Goal: Task Accomplishment & Management: Use online tool/utility

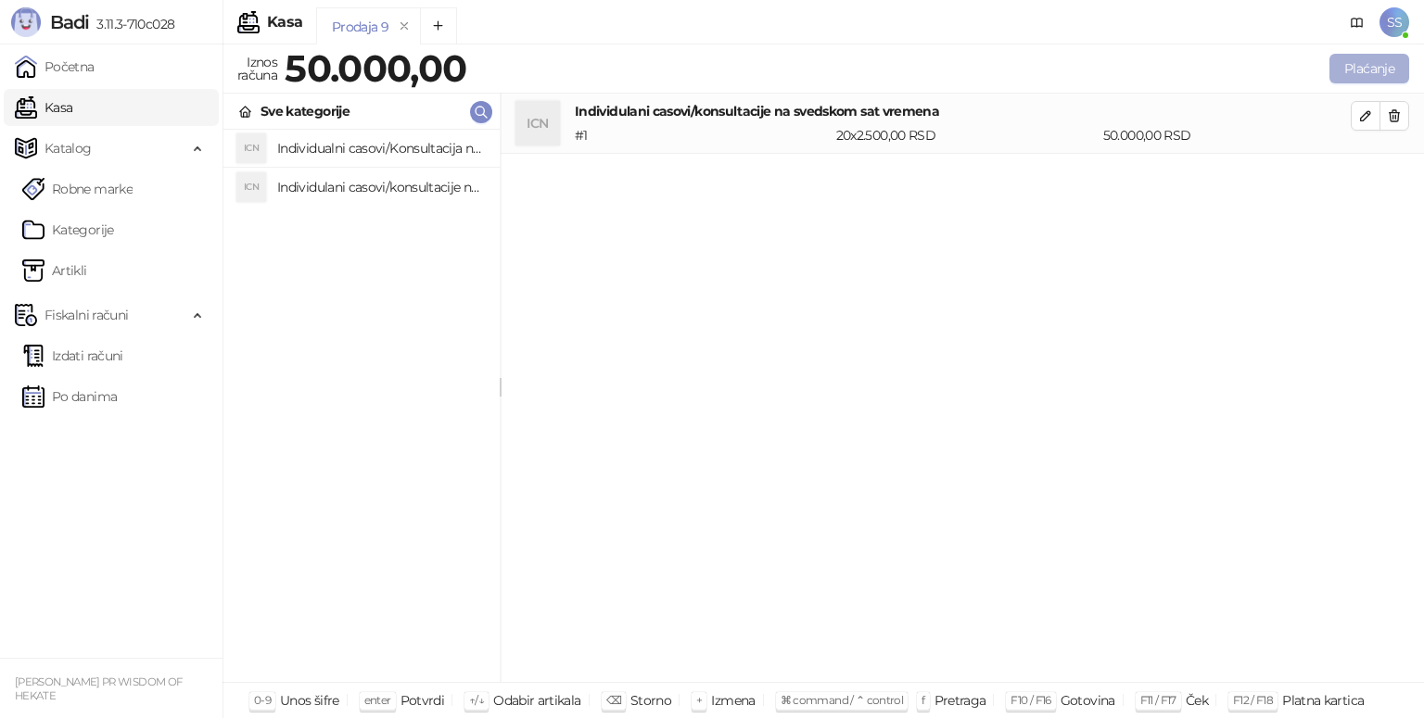
click at [1358, 65] on button "Plaćanje" at bounding box center [1369, 69] width 80 height 30
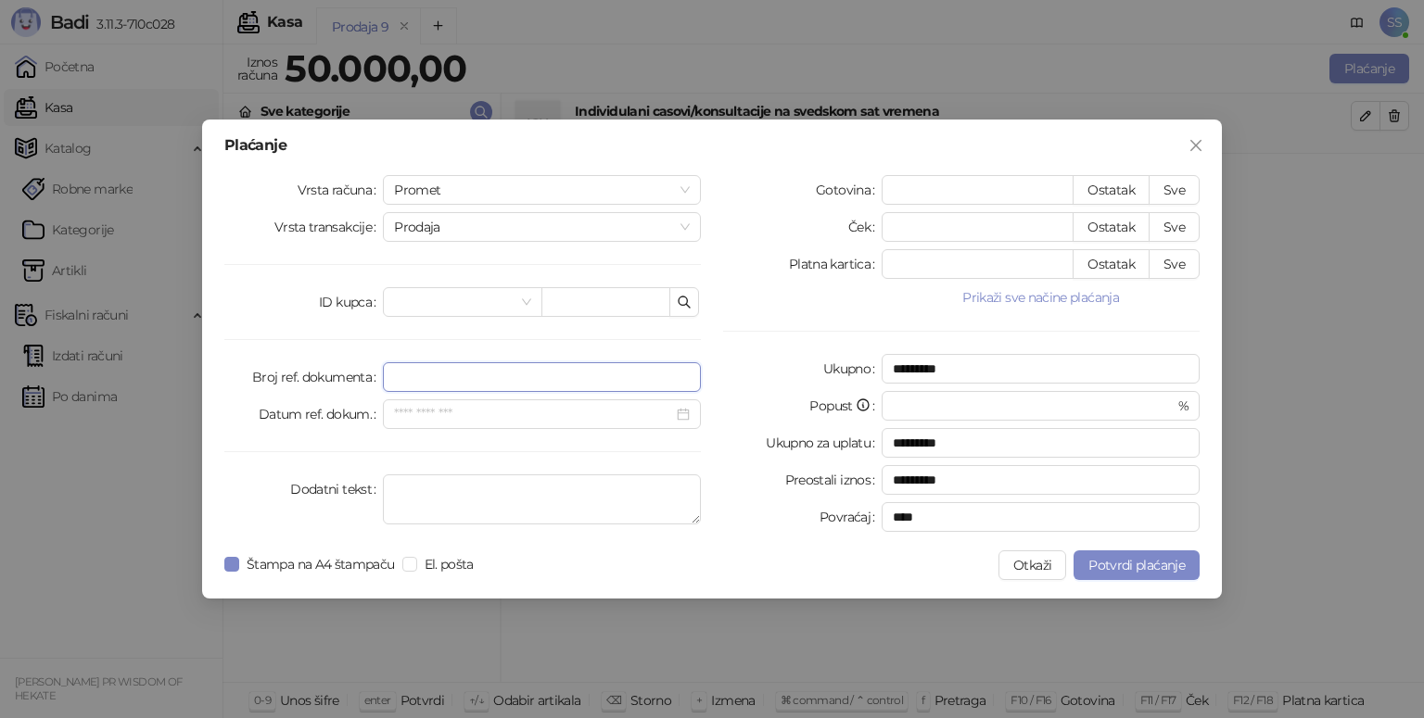
click at [426, 380] on input "Broj ref. dokumenta" at bounding box center [542, 377] width 318 height 30
click at [418, 496] on textarea "Dodatni tekst" at bounding box center [542, 500] width 318 height 50
click at [416, 421] on input "Datum ref. dokum." at bounding box center [533, 414] width 279 height 20
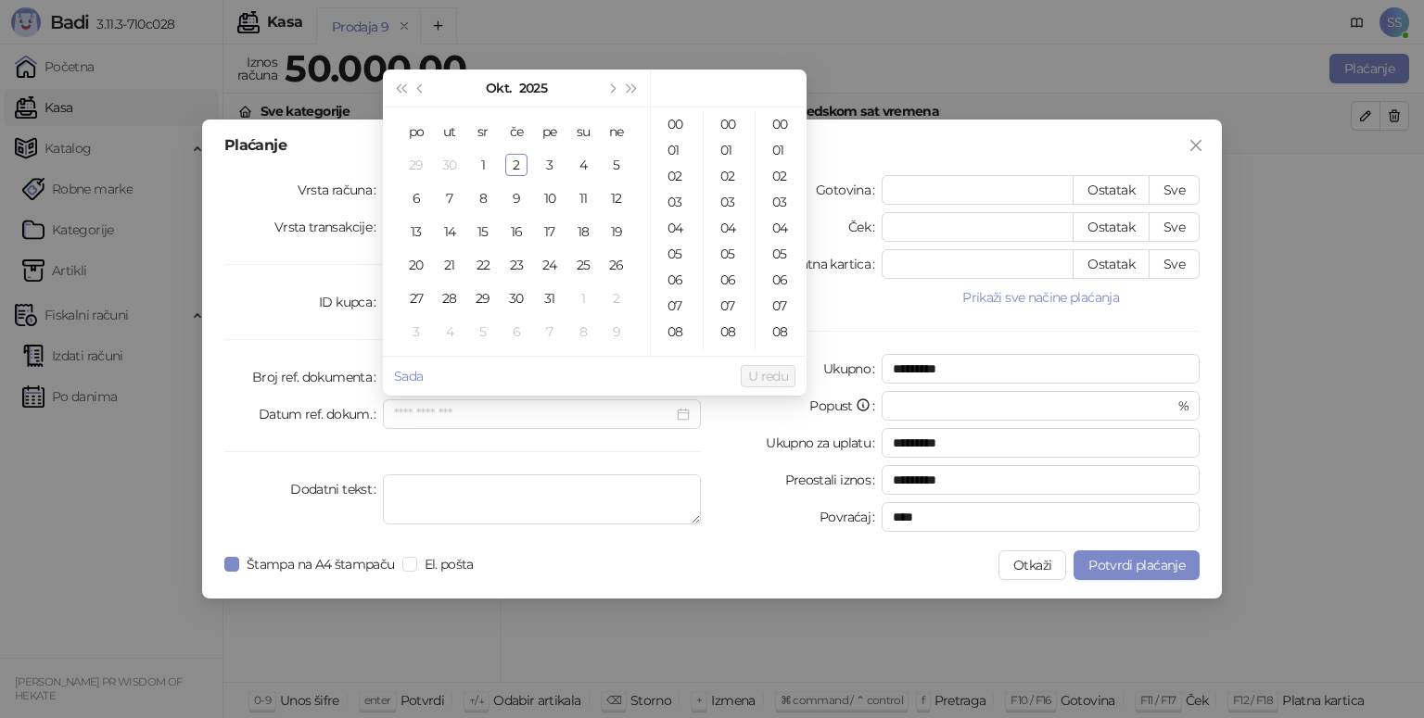
click at [244, 304] on div "ID kupca" at bounding box center [303, 302] width 158 height 30
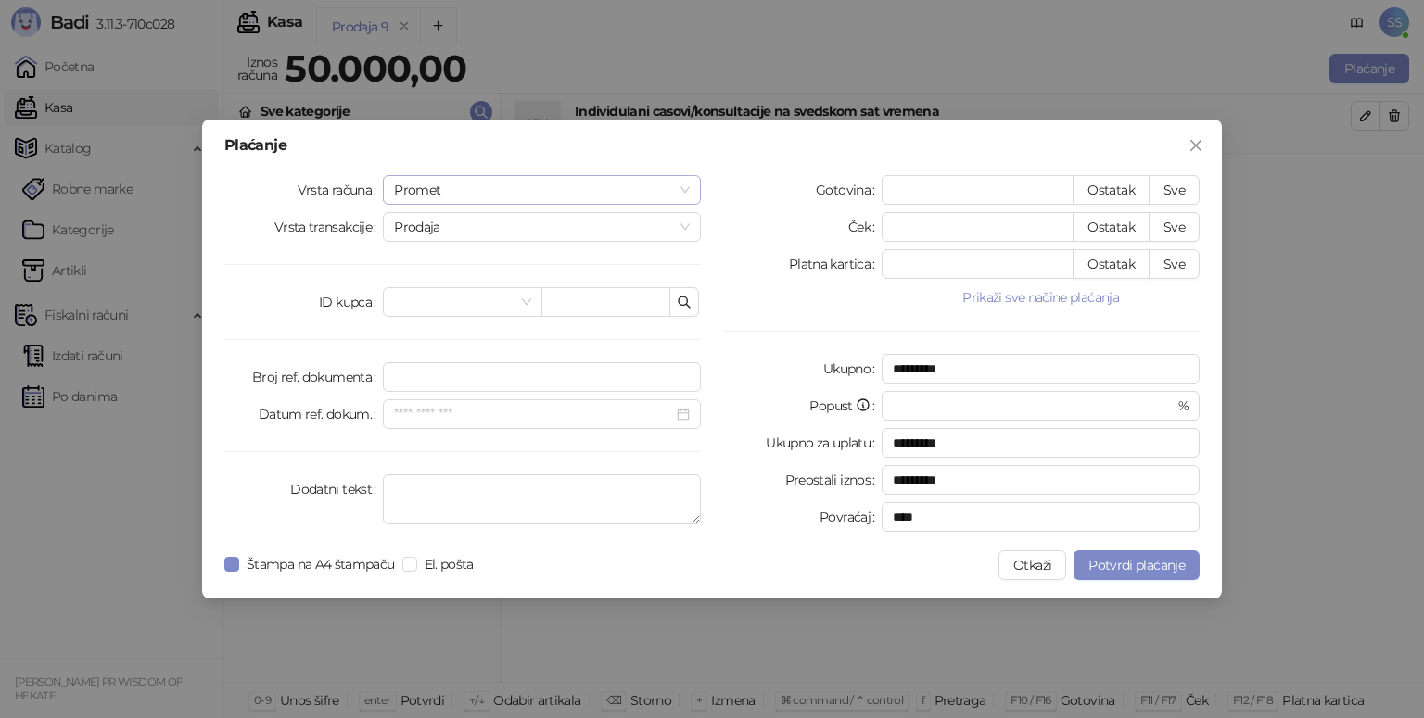
click at [677, 184] on span "Promet" at bounding box center [542, 190] width 296 height 28
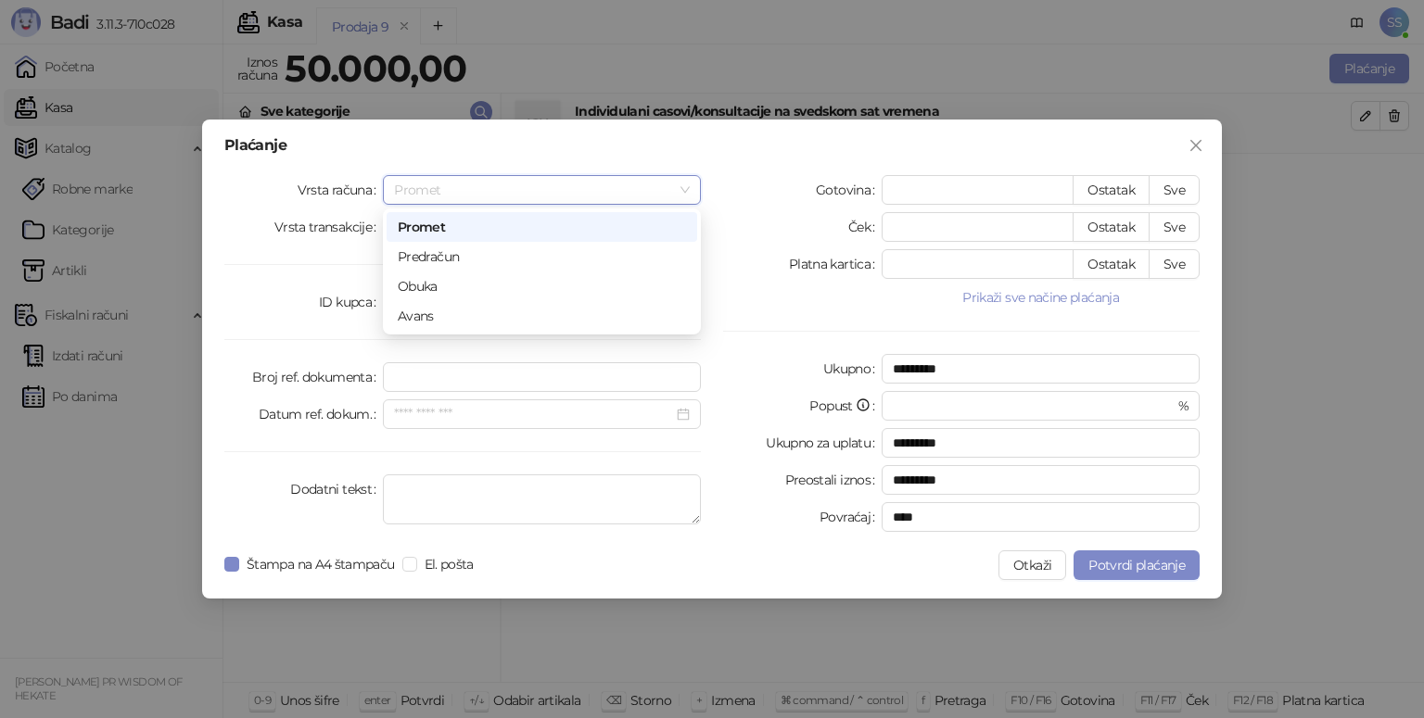
click at [457, 231] on div "Promet" at bounding box center [542, 227] width 288 height 20
click at [669, 232] on span "Prodaja" at bounding box center [542, 227] width 296 height 28
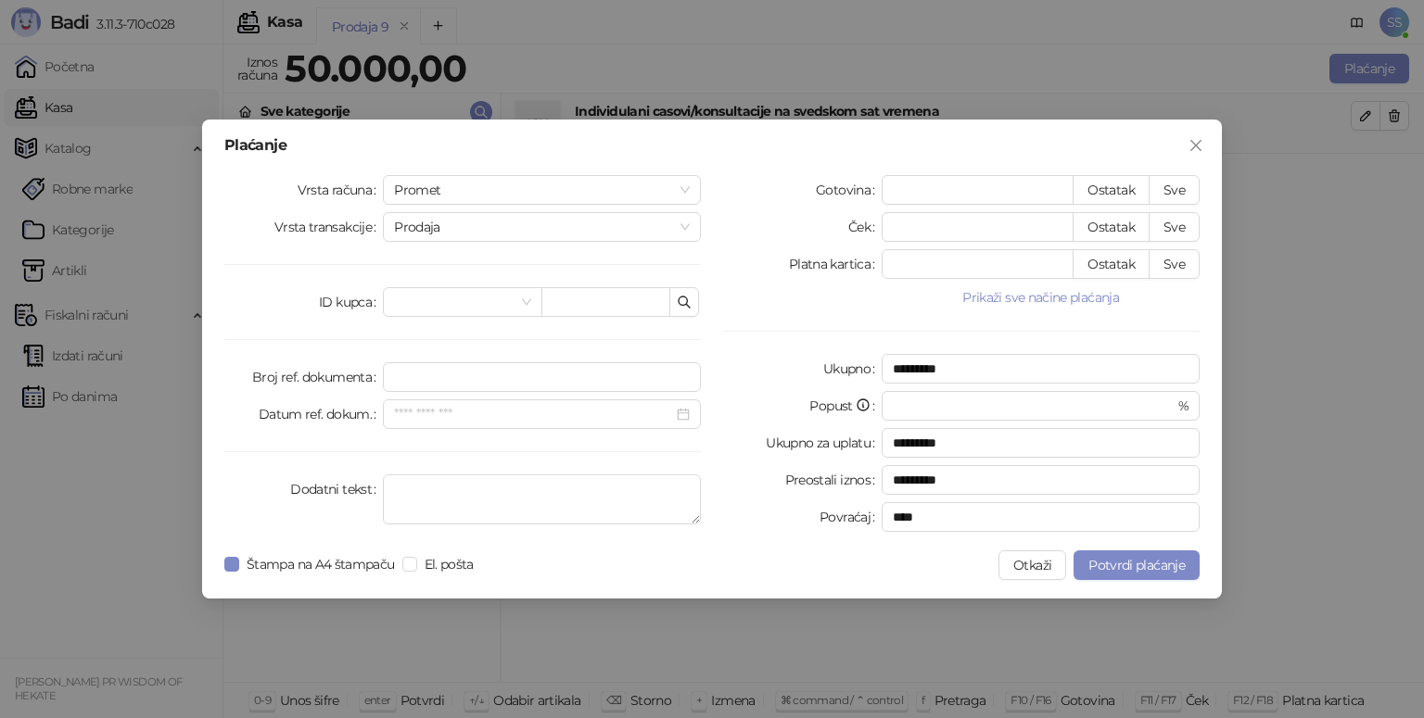
click at [247, 278] on div "Vrsta računa Promet Vrsta transakcije Prodaja ID kupca Broj ref. dokumenta Datu…" at bounding box center [462, 357] width 499 height 364
click at [455, 383] on input "Broj ref. dokumenta" at bounding box center [542, 377] width 318 height 30
click at [463, 409] on input "Datum ref. dokum." at bounding box center [533, 414] width 279 height 20
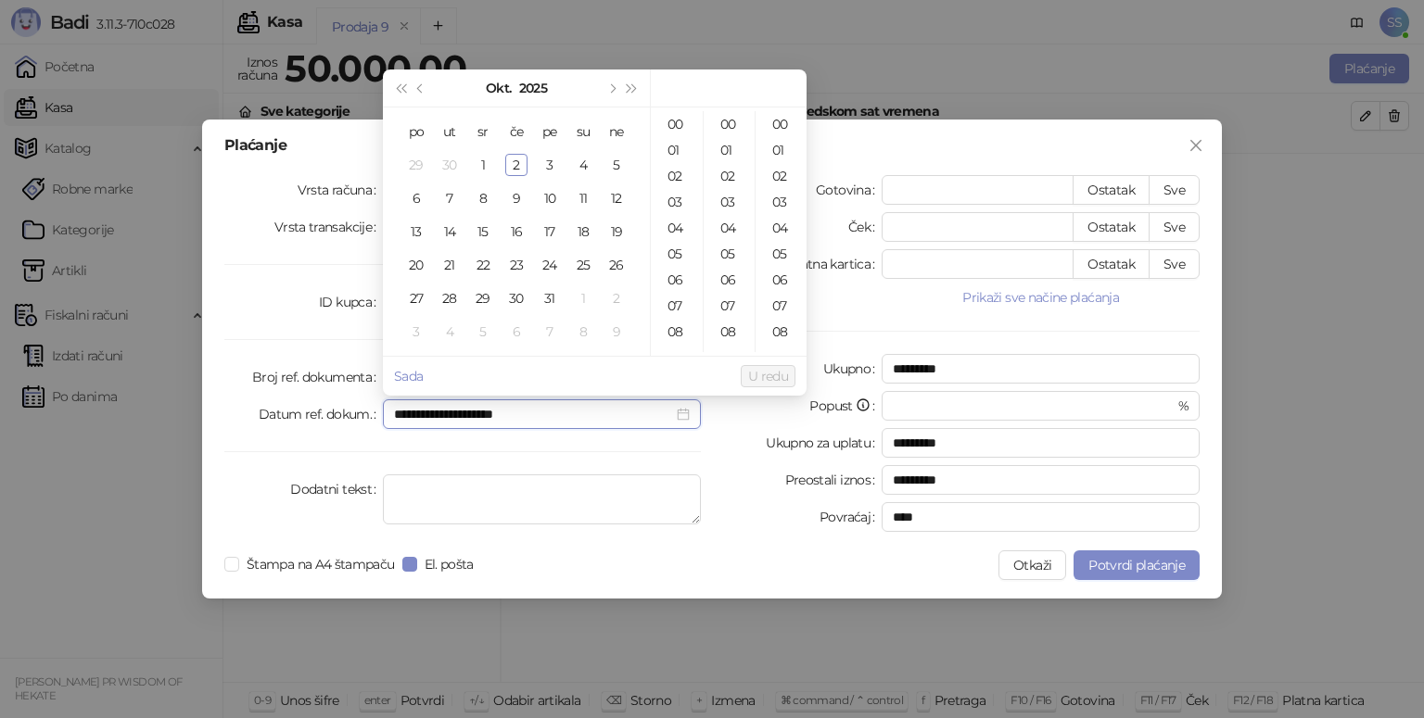
type input "**********"
click at [161, 495] on div "Plaćanje Vrsta računa Promet Vrsta transakcije Prodaja ID kupca Broj ref. dokum…" at bounding box center [712, 359] width 1424 height 718
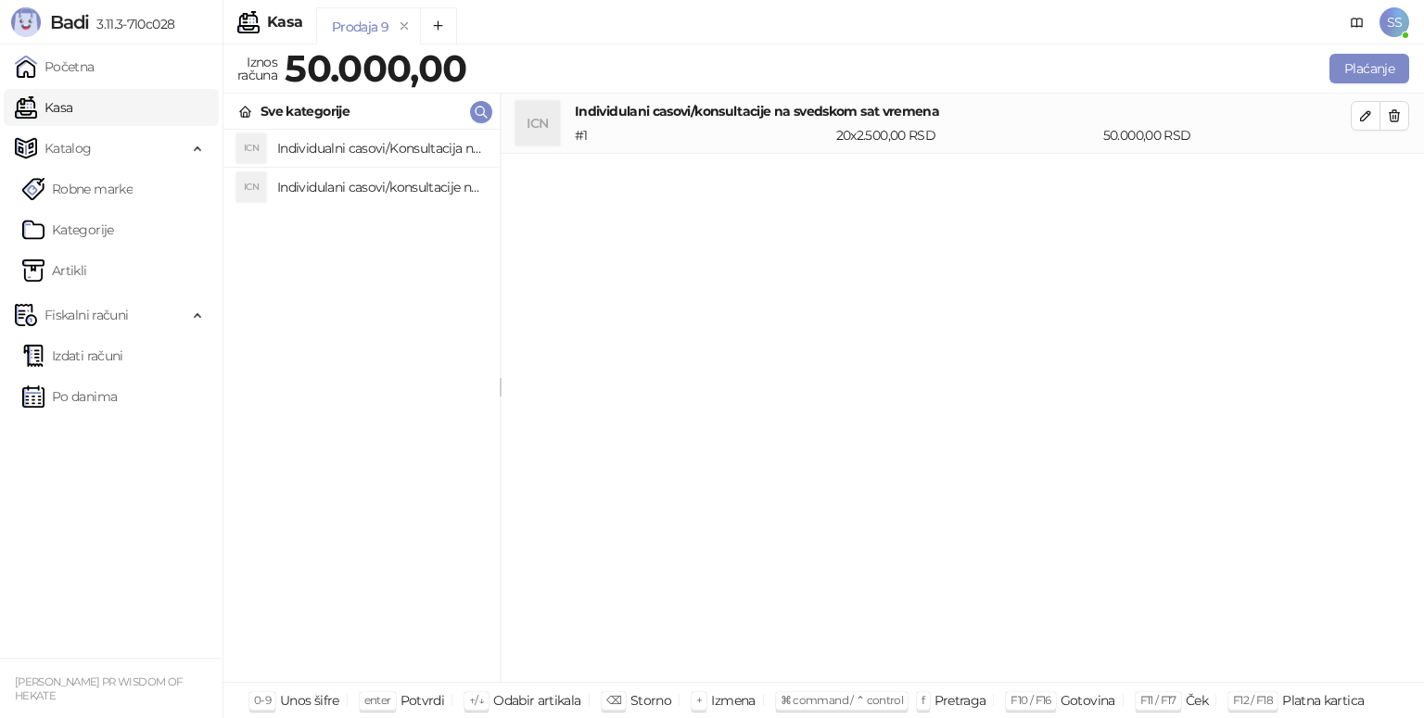
click at [779, 132] on div "# 1" at bounding box center [701, 135] width 261 height 20
click at [773, 130] on div "# 1" at bounding box center [701, 135] width 261 height 20
click at [793, 138] on div "# 1" at bounding box center [701, 135] width 261 height 20
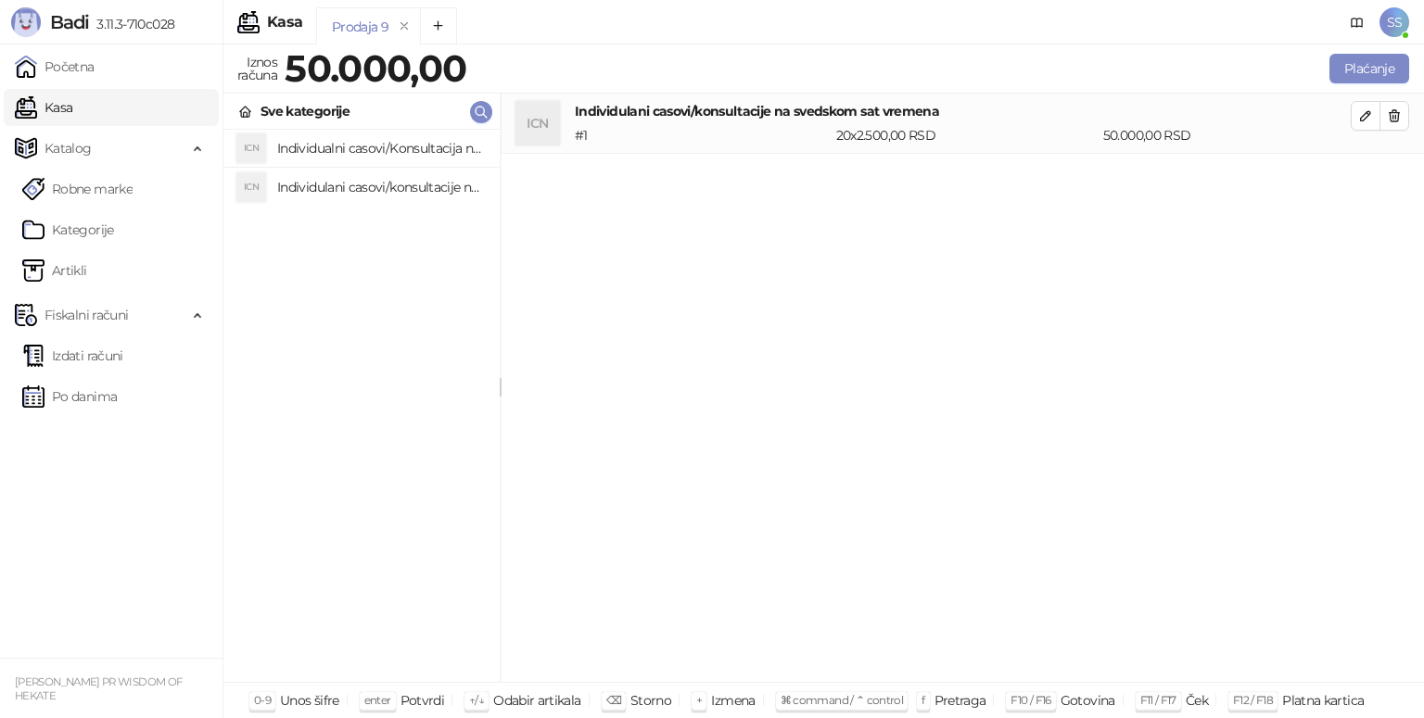
click at [793, 138] on div "# 1" at bounding box center [701, 135] width 261 height 20
click at [1350, 70] on button "Plaćanje" at bounding box center [1369, 69] width 80 height 30
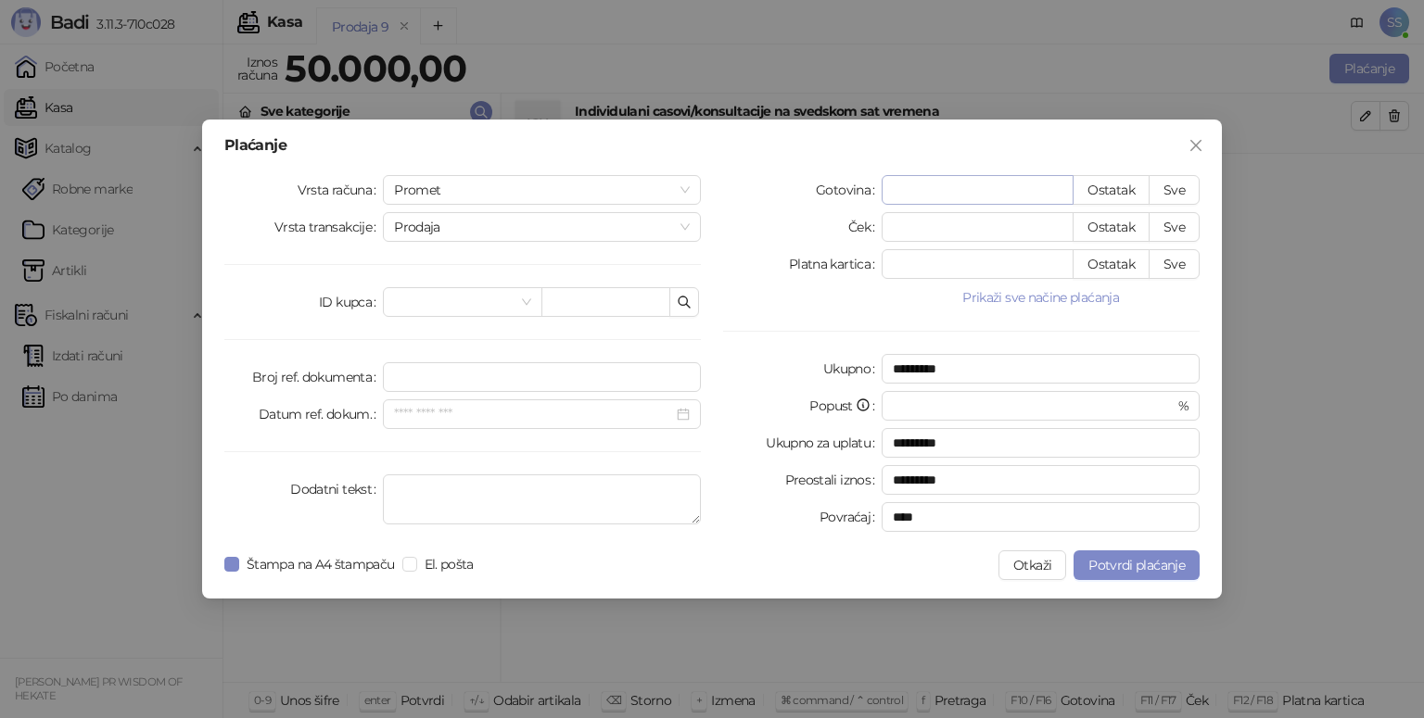
click at [1058, 197] on input "*" at bounding box center [977, 190] width 190 height 28
click at [1050, 190] on input "*" at bounding box center [977, 190] width 190 height 28
click at [1030, 265] on input "*" at bounding box center [977, 264] width 190 height 28
click at [1036, 298] on button "Prikaži sve načine plaćanja" at bounding box center [1040, 297] width 318 height 22
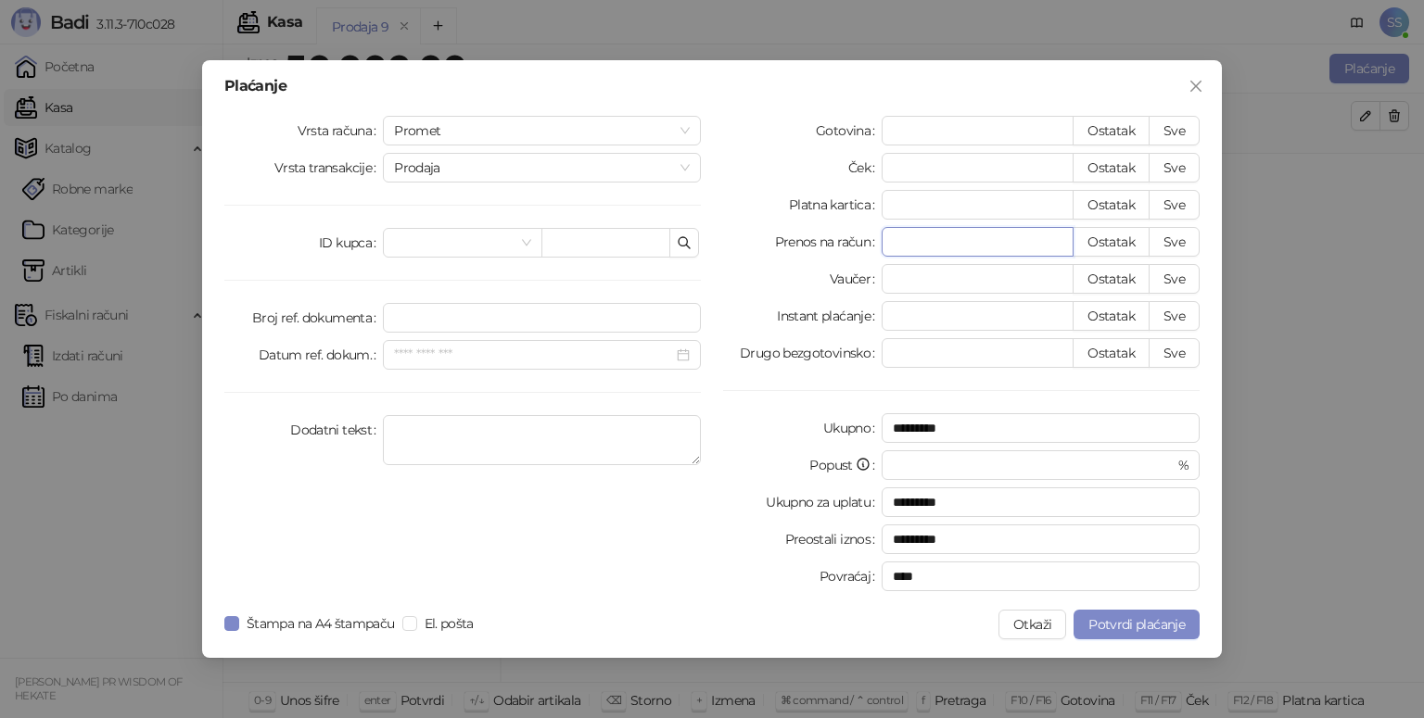
click at [916, 243] on input "*" at bounding box center [977, 242] width 190 height 28
click at [1172, 239] on button "Sve" at bounding box center [1173, 242] width 51 height 30
type input "*****"
type input "****"
click at [1111, 633] on button "Potvrdi plaćanje" at bounding box center [1136, 625] width 126 height 30
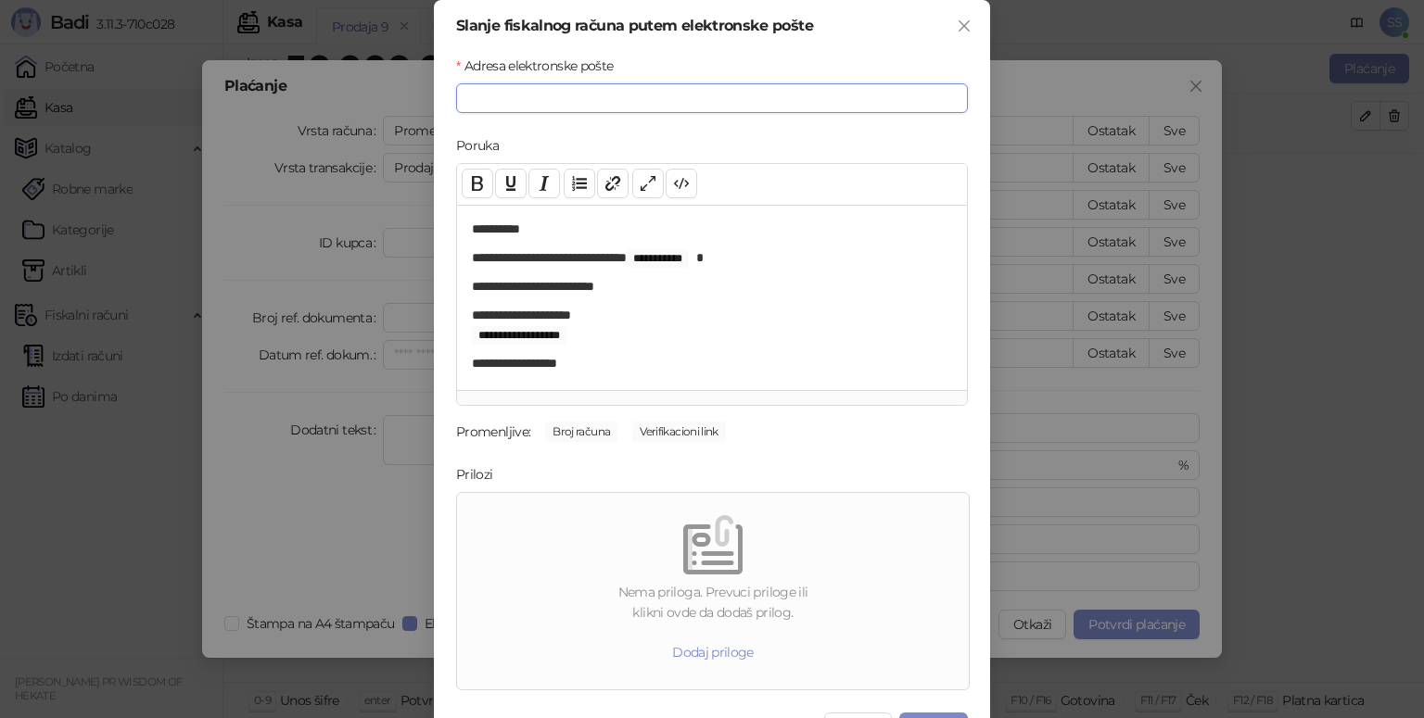
click at [465, 99] on input "Adresa elektronske pošte" at bounding box center [712, 98] width 512 height 30
type input "*"
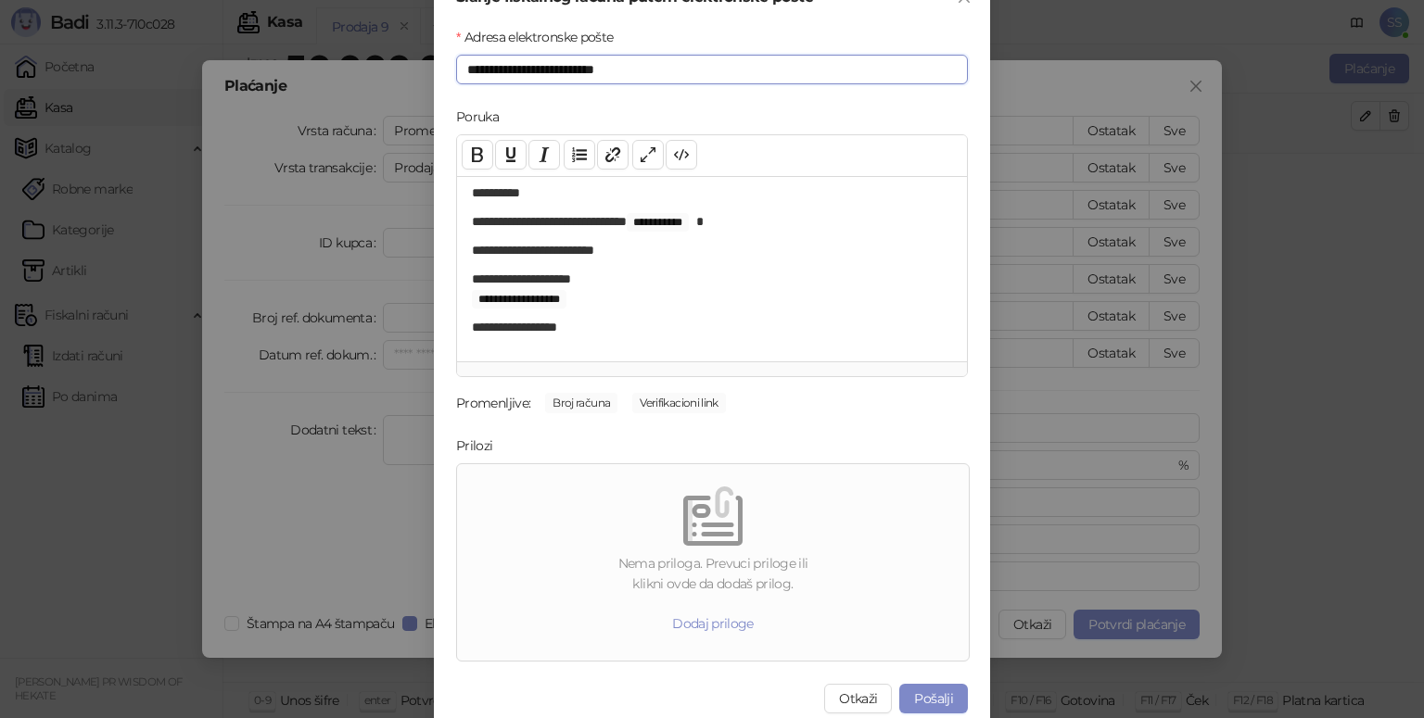
scroll to position [41, 0]
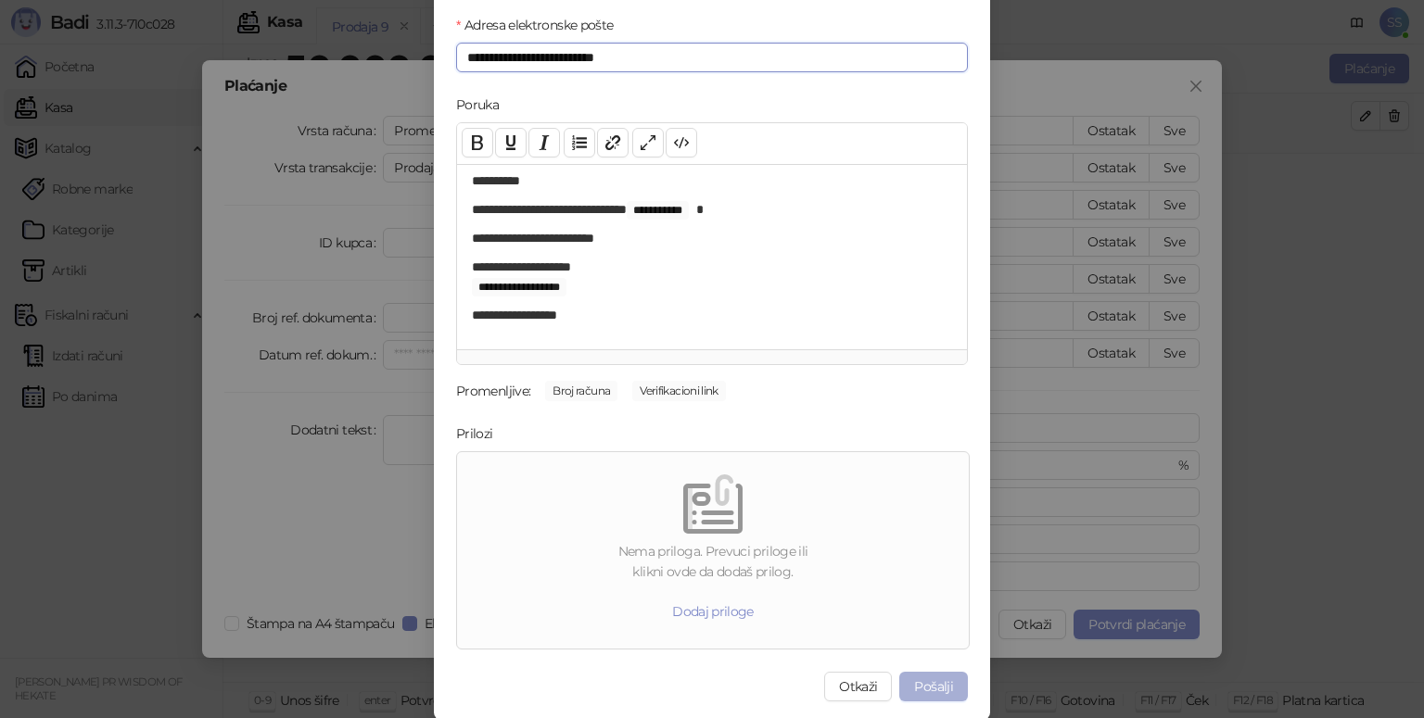
type input "**********"
click at [931, 681] on button "Pošalji" at bounding box center [933, 687] width 69 height 30
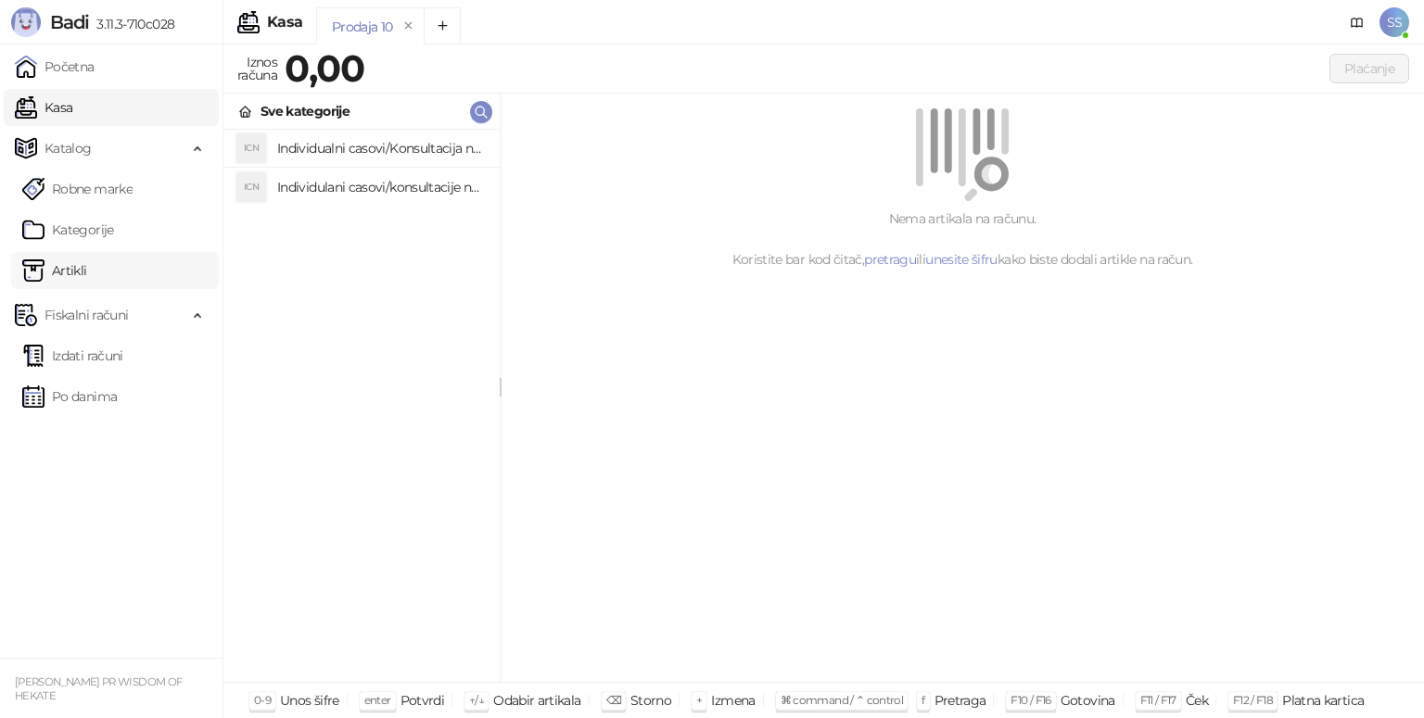
click at [87, 272] on link "Artikli" at bounding box center [54, 270] width 65 height 37
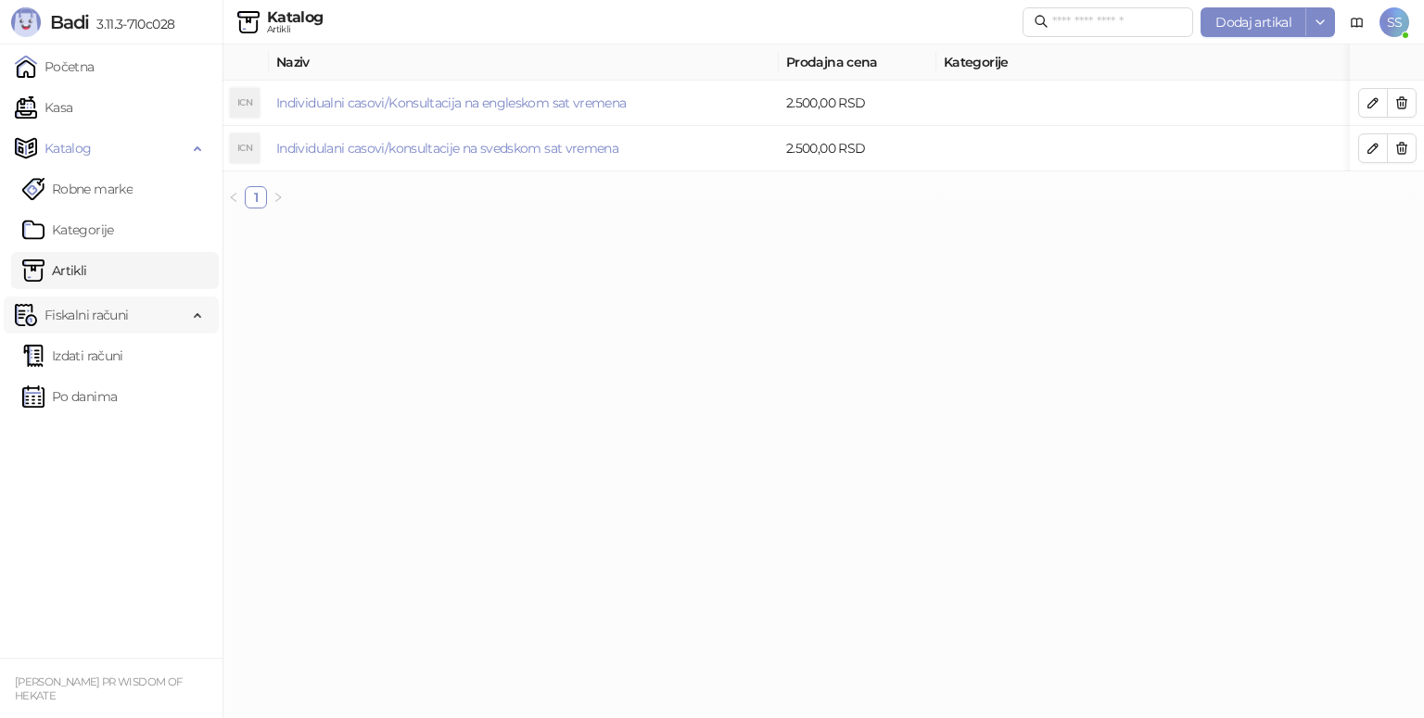
click at [202, 321] on div "Fiskalni računi" at bounding box center [111, 315] width 215 height 37
click at [119, 360] on link "Izdati računi" at bounding box center [72, 355] width 101 height 37
